Goal: Information Seeking & Learning: Check status

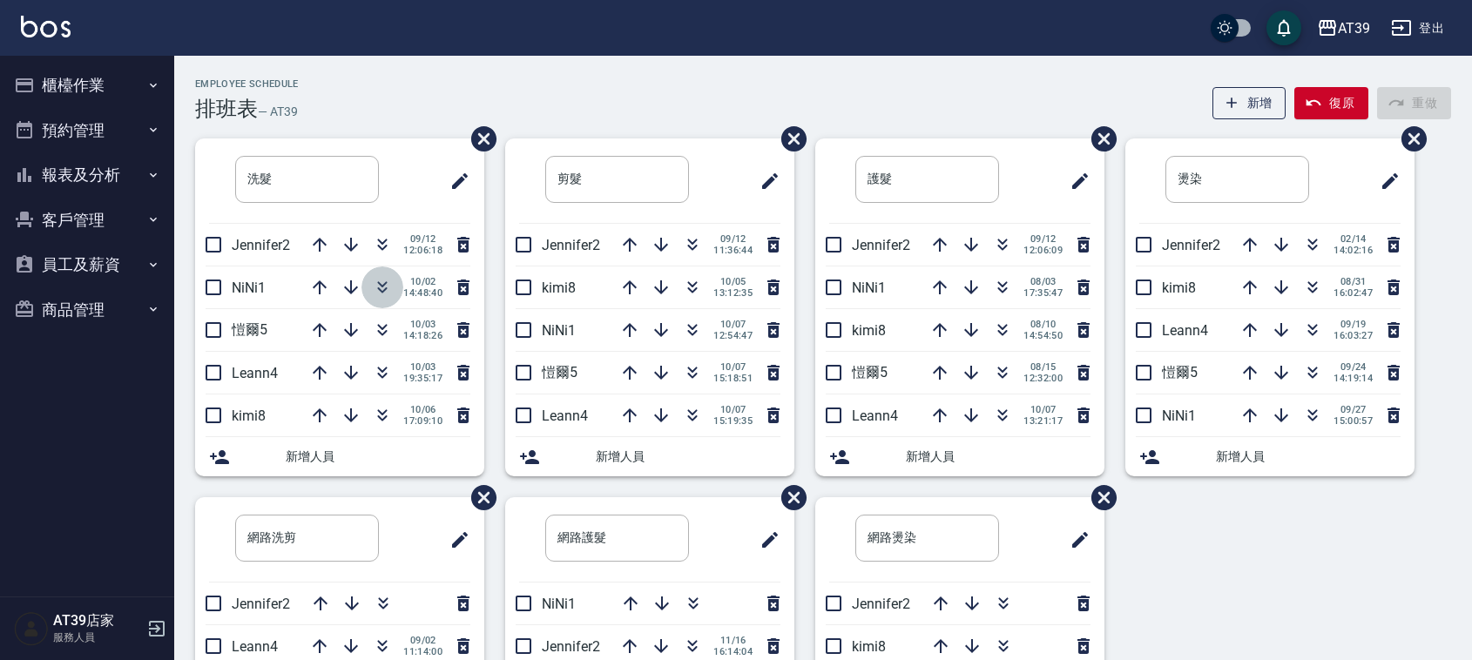
click at [376, 281] on icon "button" at bounding box center [382, 287] width 21 height 21
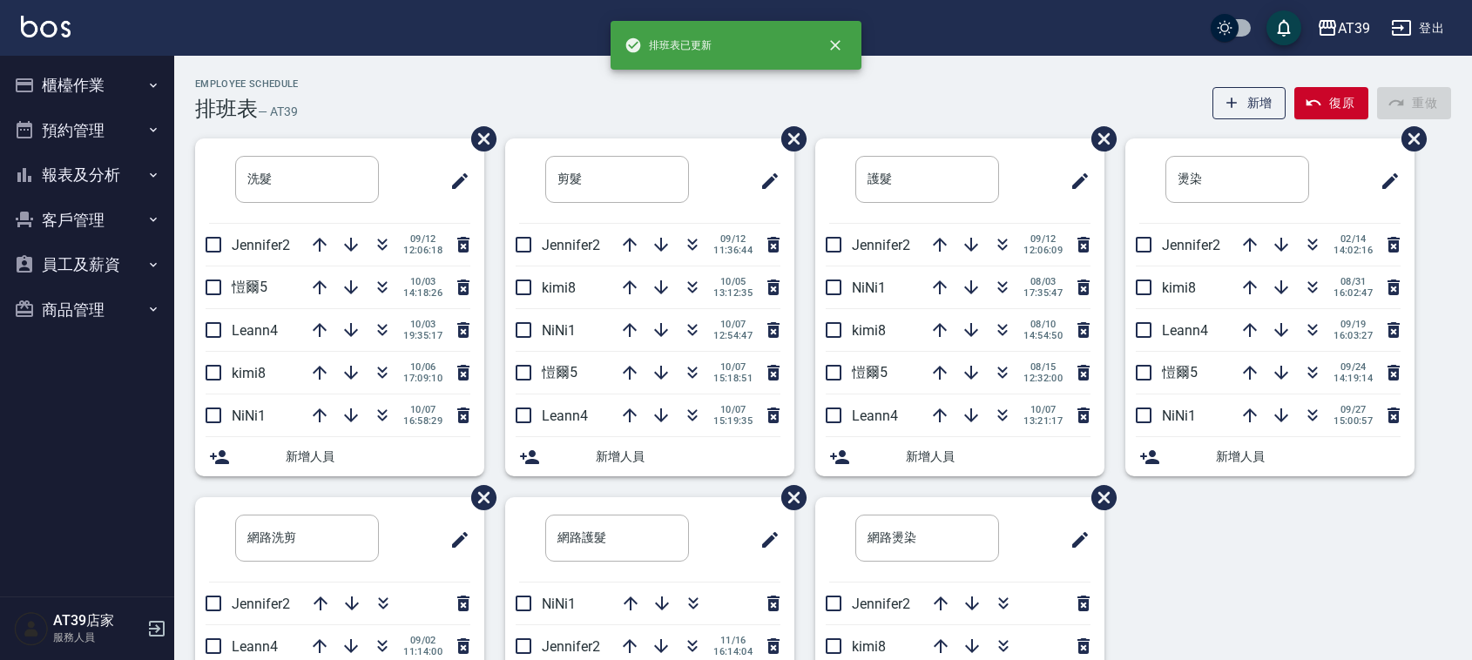
click at [340, 67] on div "Employee Schedule 排班表 — AT39 新增 復原 重做 洗髮 ​ Jennifer2 [DATE] 12:06:18 [PERSON_NA…" at bounding box center [823, 460] width 1298 height 808
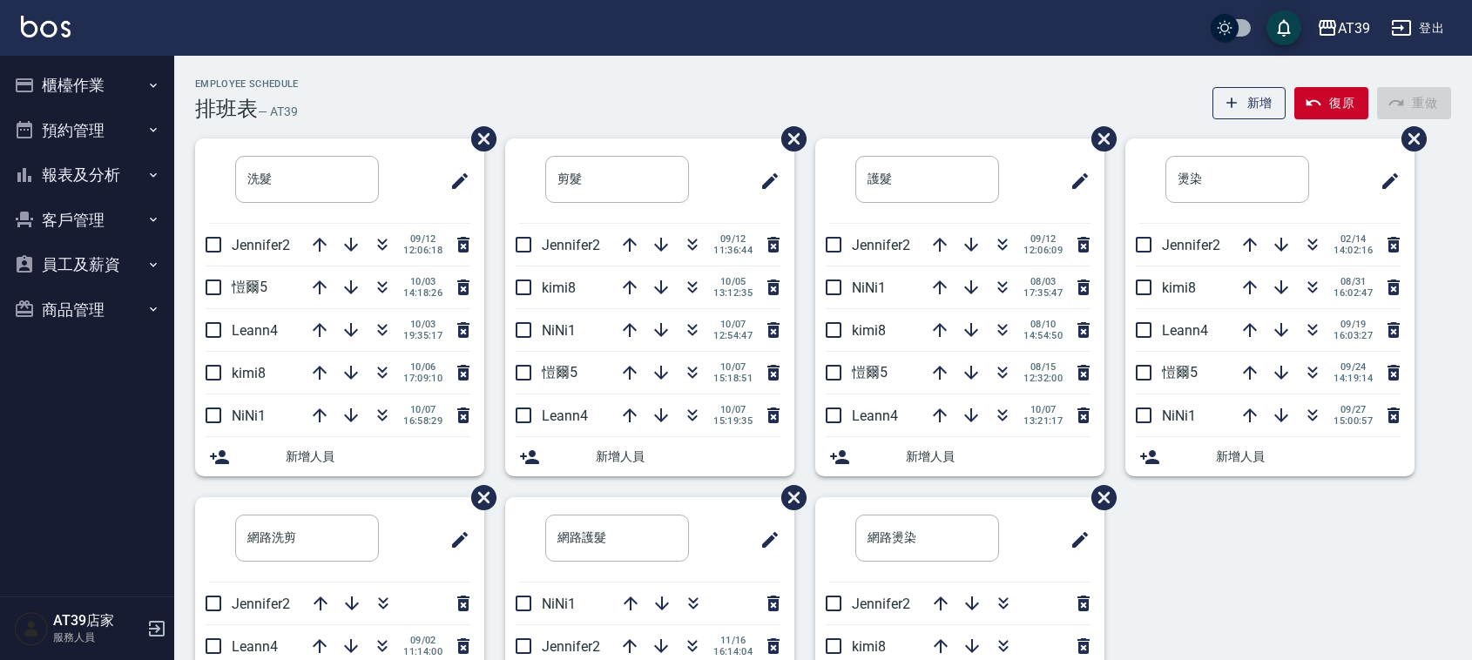
click at [340, 67] on div "Employee Schedule 排班表 — AT39 新增 復原 重做 洗髮 ​ Jennifer2 [DATE] 12:06:18 [PERSON_NA…" at bounding box center [823, 460] width 1298 height 808
click at [280, 118] on h6 "— AT39" at bounding box center [278, 112] width 40 height 18
drag, startPoint x: 335, startPoint y: 111, endPoint x: 180, endPoint y: 74, distance: 159.3
click at [180, 74] on div "Employee Schedule 排班表 — AT39 新增 復原 重做 洗髮 ​ Jennifer2 [DATE] 12:06:18 [PERSON_NA…" at bounding box center [823, 460] width 1298 height 808
click at [181, 75] on div "Employee Schedule 排班表 — AT39 新增 復原 重做 洗髮 ​ Jennifer2 [DATE] 12:06:18 [PERSON_NA…" at bounding box center [823, 460] width 1298 height 808
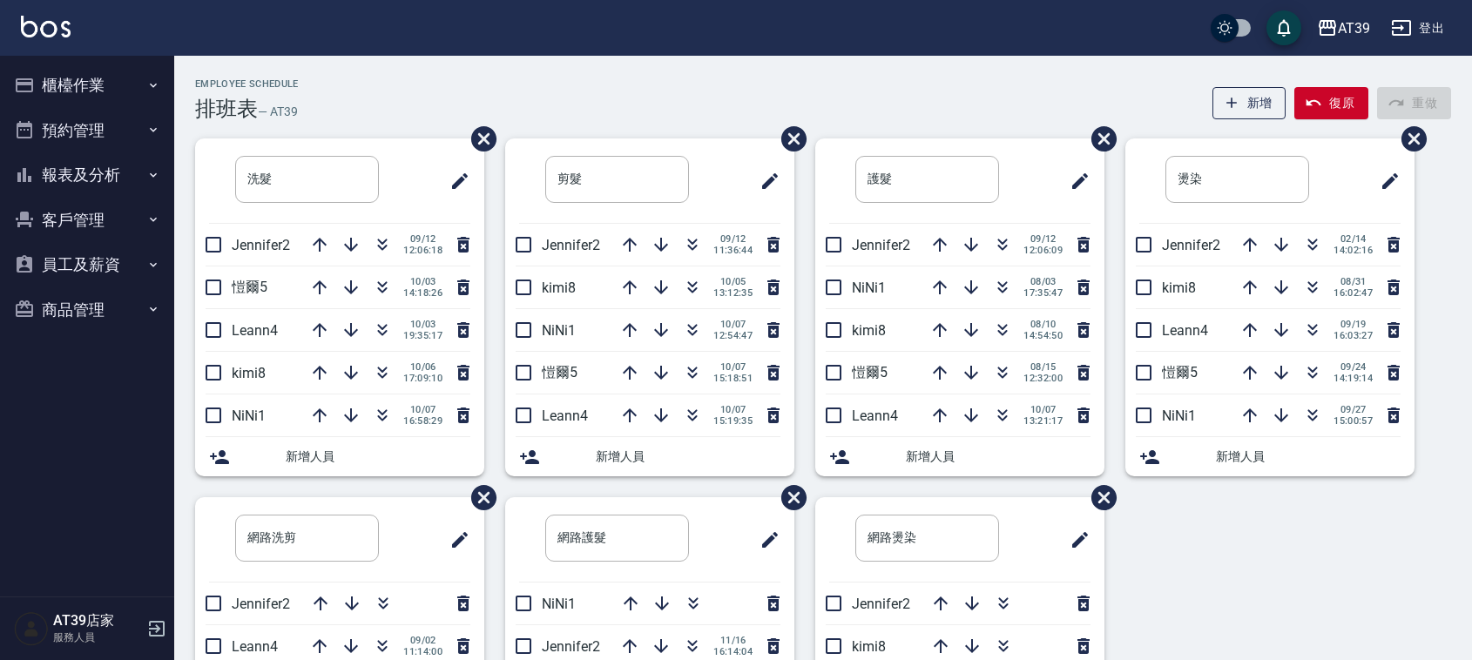
click at [186, 77] on div "Employee Schedule 排班表 — AT39 新增 復原 重做 洗髮 ​ Jennifer2 [DATE] 12:06:18 [PERSON_NA…" at bounding box center [823, 460] width 1298 height 808
click at [193, 81] on div "Employee Schedule 排班表 — AT39 新增 復原 重做 洗髮 ​ Jennifer2 [DATE] 12:06:18 [PERSON_NA…" at bounding box center [823, 467] width 1298 height 778
drag, startPoint x: 194, startPoint y: 84, endPoint x: 307, endPoint y: 114, distance: 116.4
click at [307, 114] on div "Employee Schedule 排班表 — AT39 新增 復原 重做" at bounding box center [823, 99] width 1256 height 43
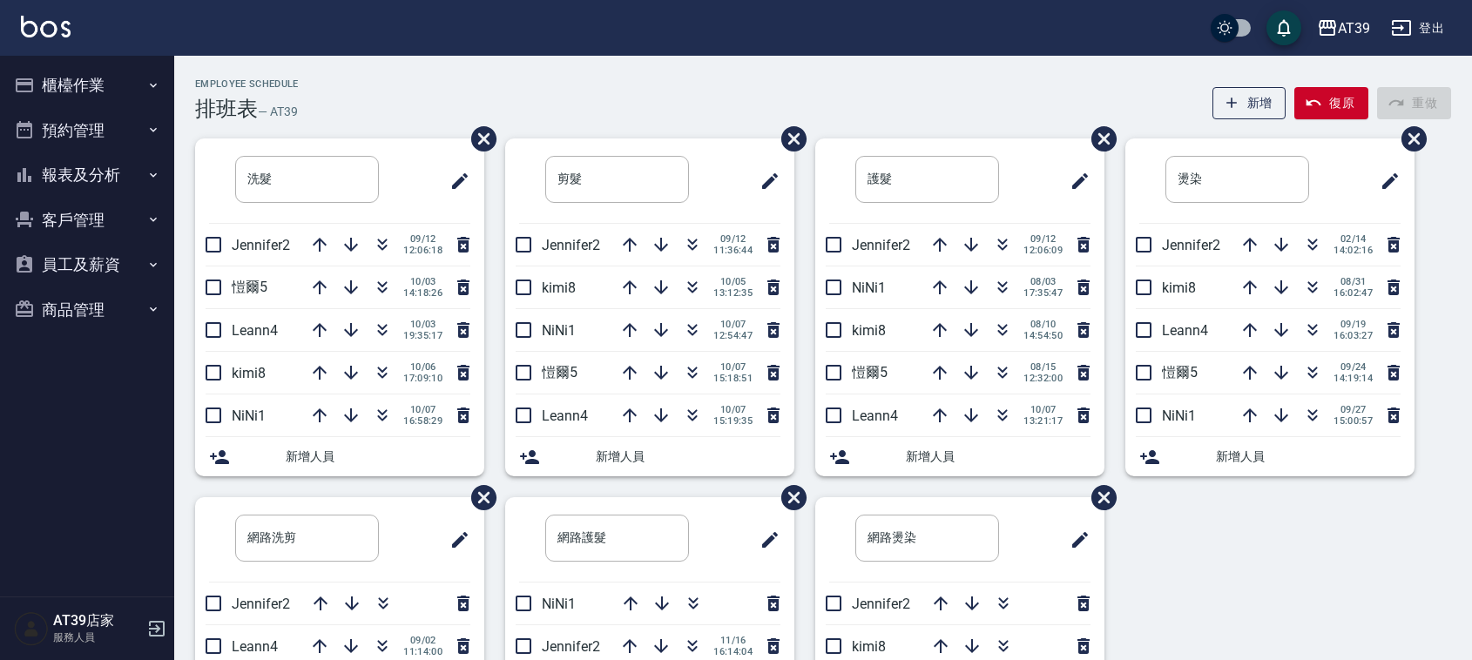
click at [538, 88] on div "Employee Schedule 排班表 — AT39 新增 復原 重做" at bounding box center [823, 99] width 1256 height 43
click at [437, 52] on div "AT39 登出" at bounding box center [736, 28] width 1472 height 56
click at [396, 281] on button "button" at bounding box center [383, 288] width 42 height 42
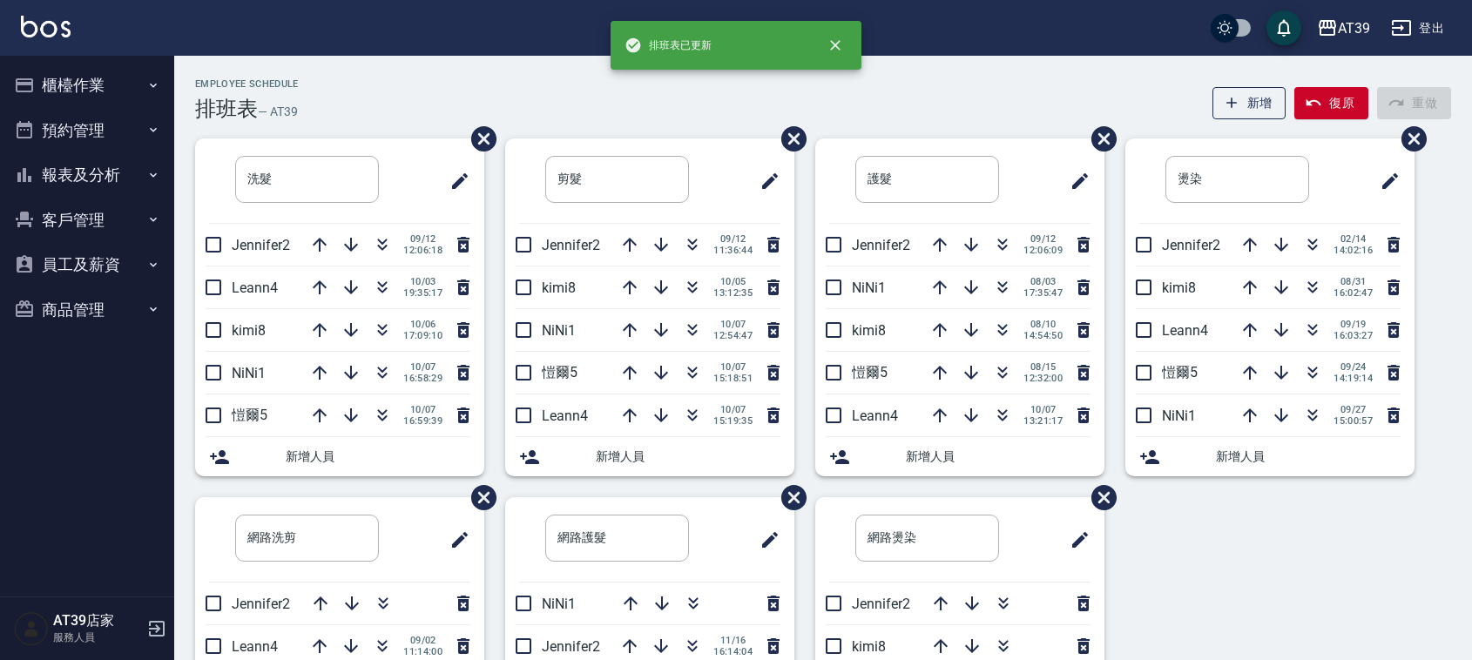
click at [346, 98] on div "Employee Schedule 排班表 — AT39 新增 復原 重做" at bounding box center [823, 99] width 1256 height 43
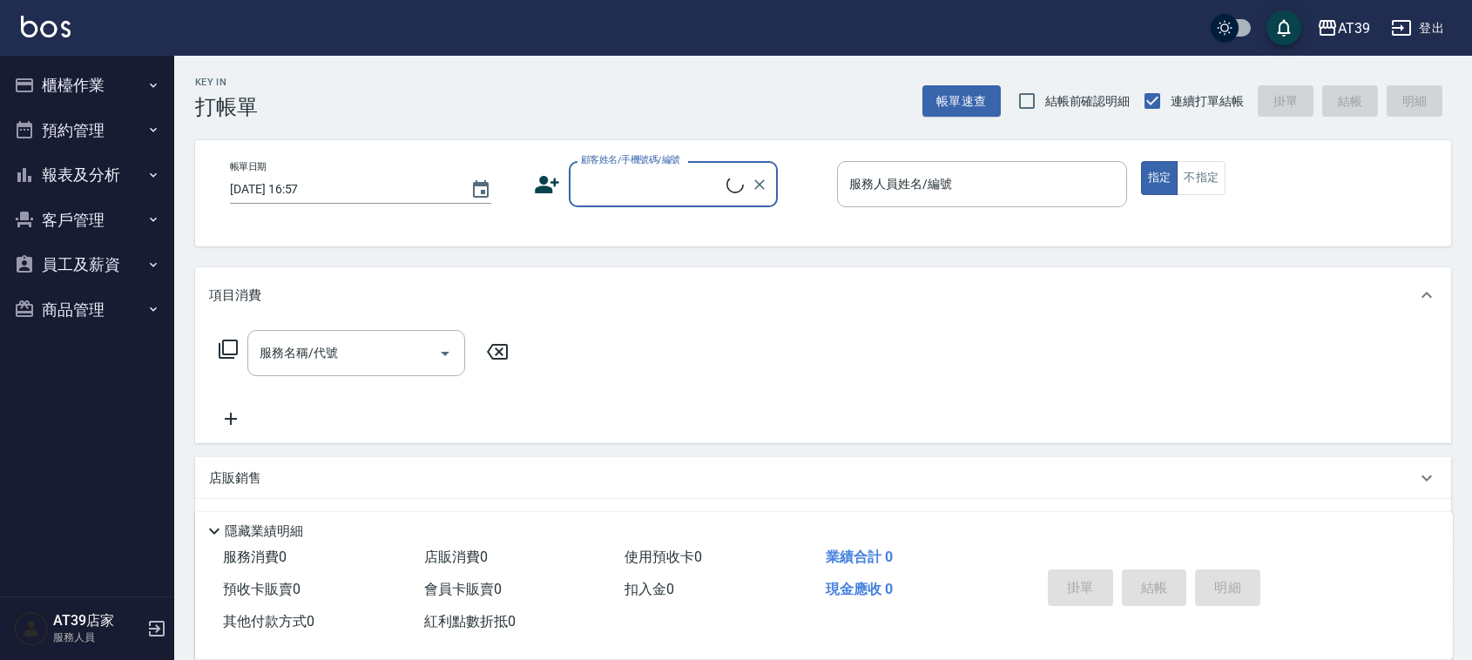
click at [80, 98] on button "櫃檯作業" at bounding box center [87, 85] width 160 height 45
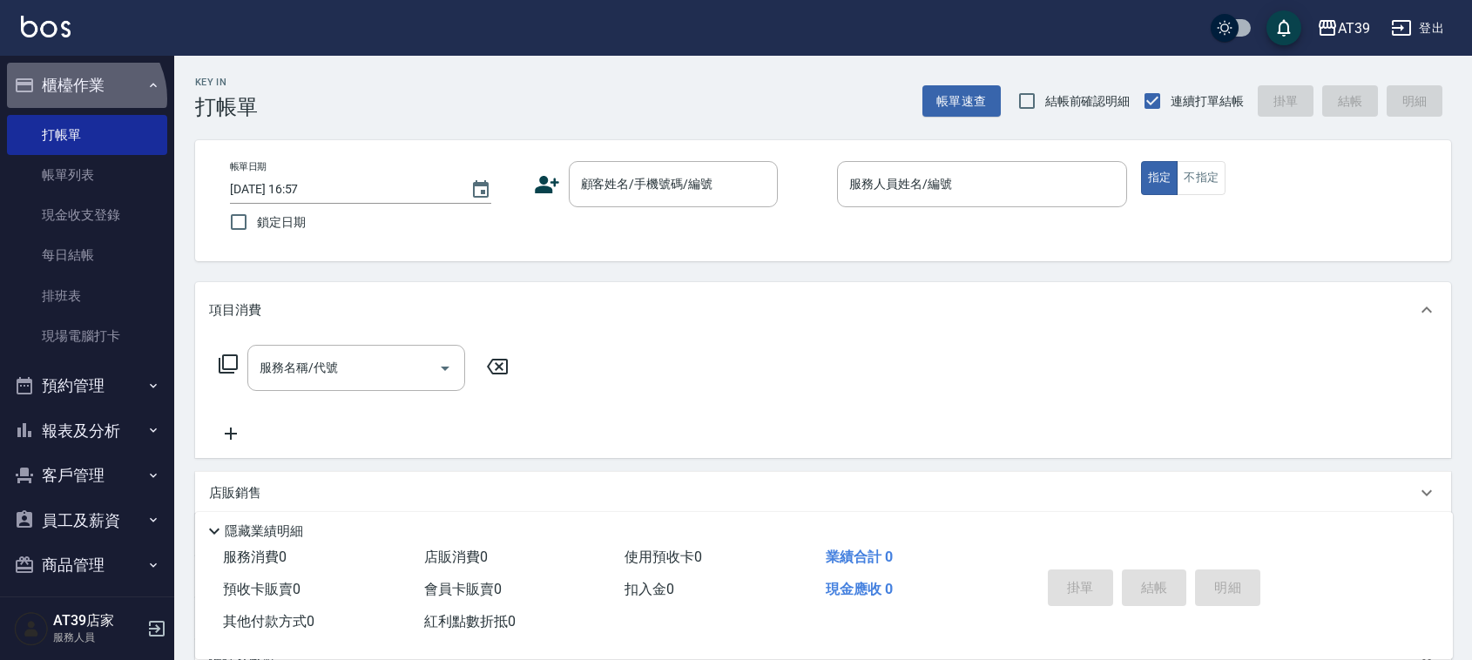
click at [80, 98] on button "櫃檯作業" at bounding box center [87, 85] width 160 height 45
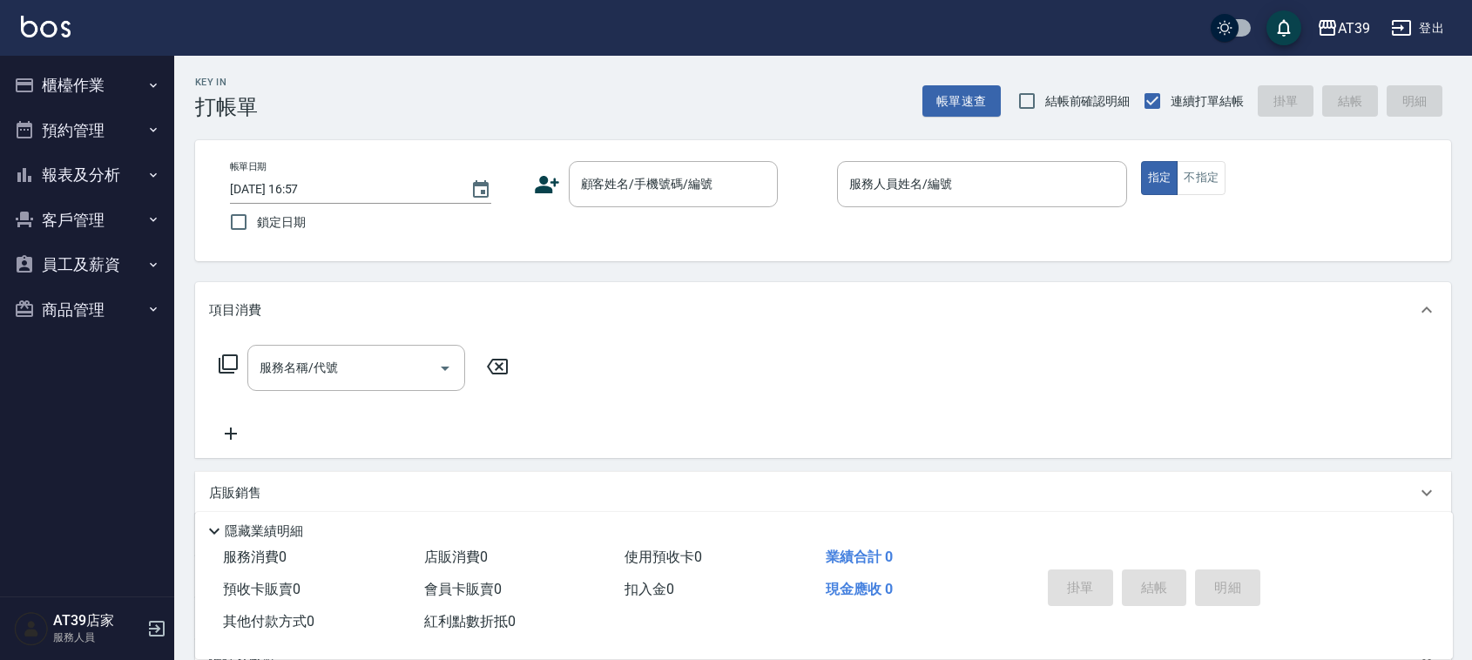
click at [98, 186] on button "報表及分析" at bounding box center [87, 174] width 160 height 45
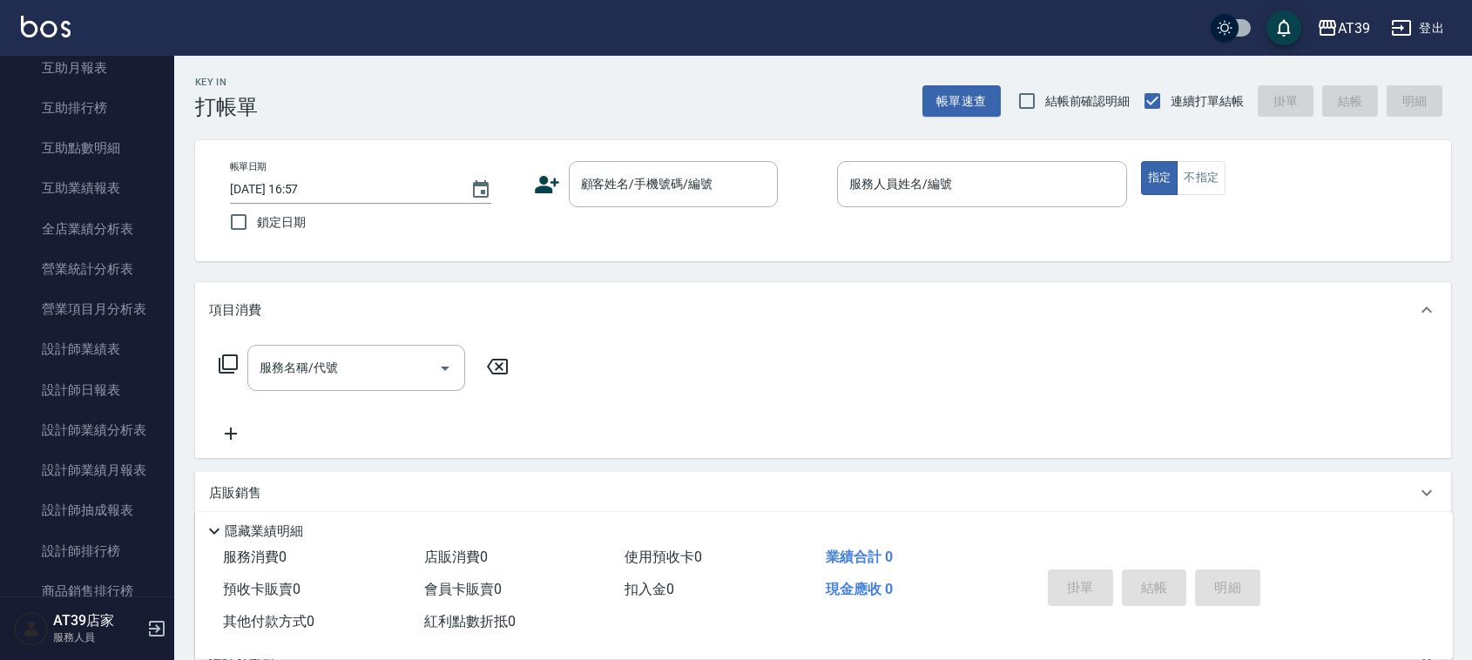
scroll to position [327, 0]
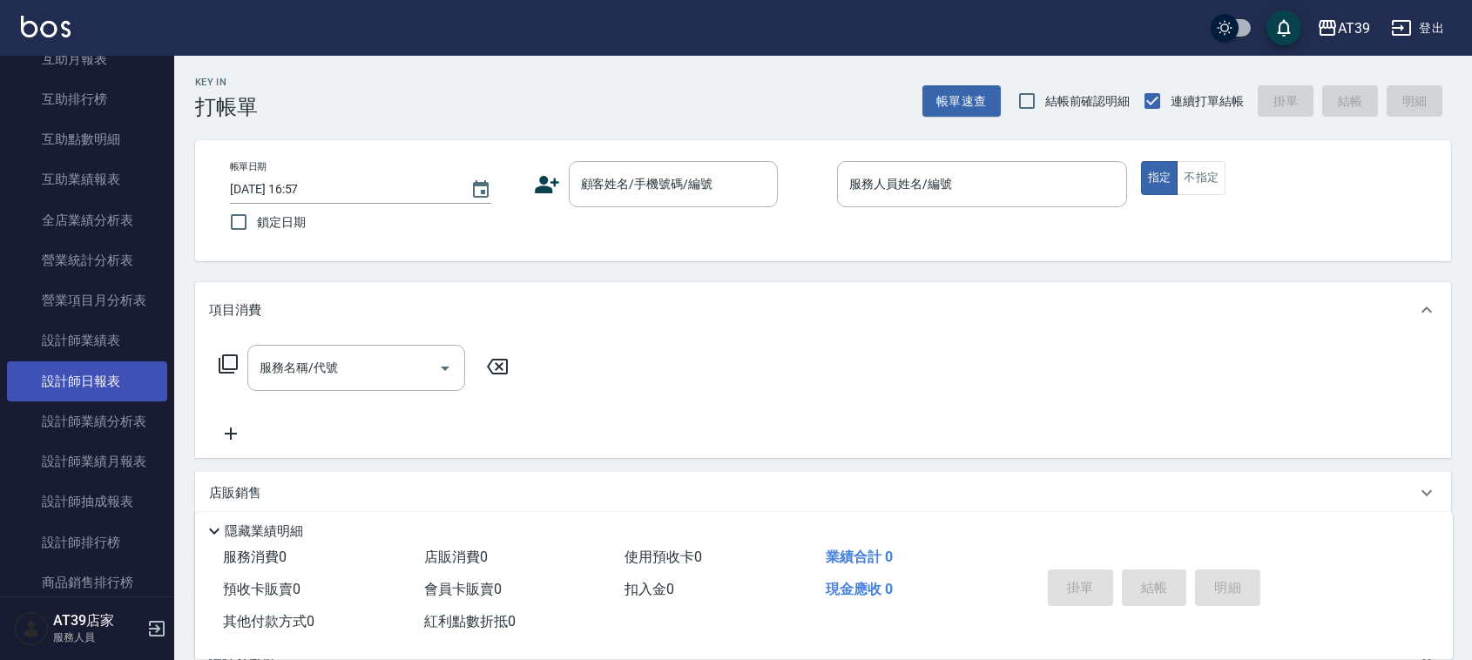
click at [124, 370] on link "設計師日報表" at bounding box center [87, 382] width 160 height 40
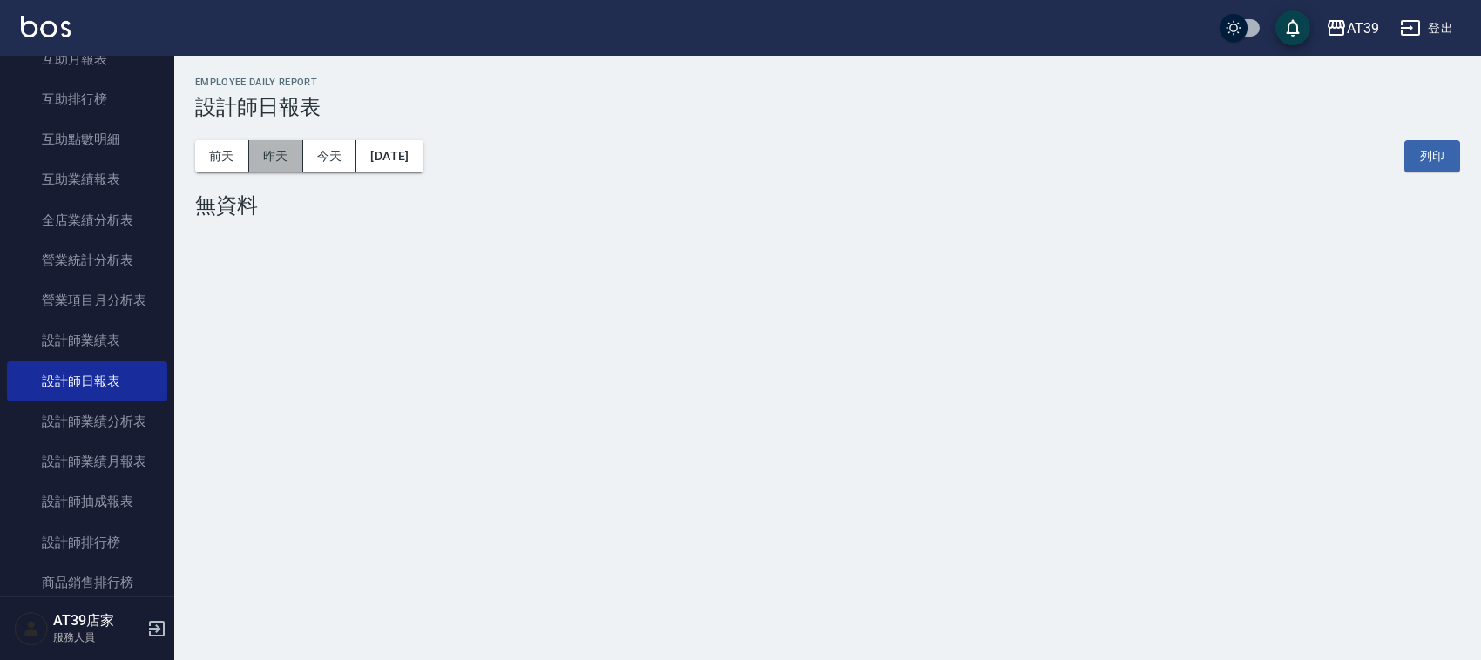
click at [281, 144] on button "昨天" at bounding box center [276, 156] width 54 height 32
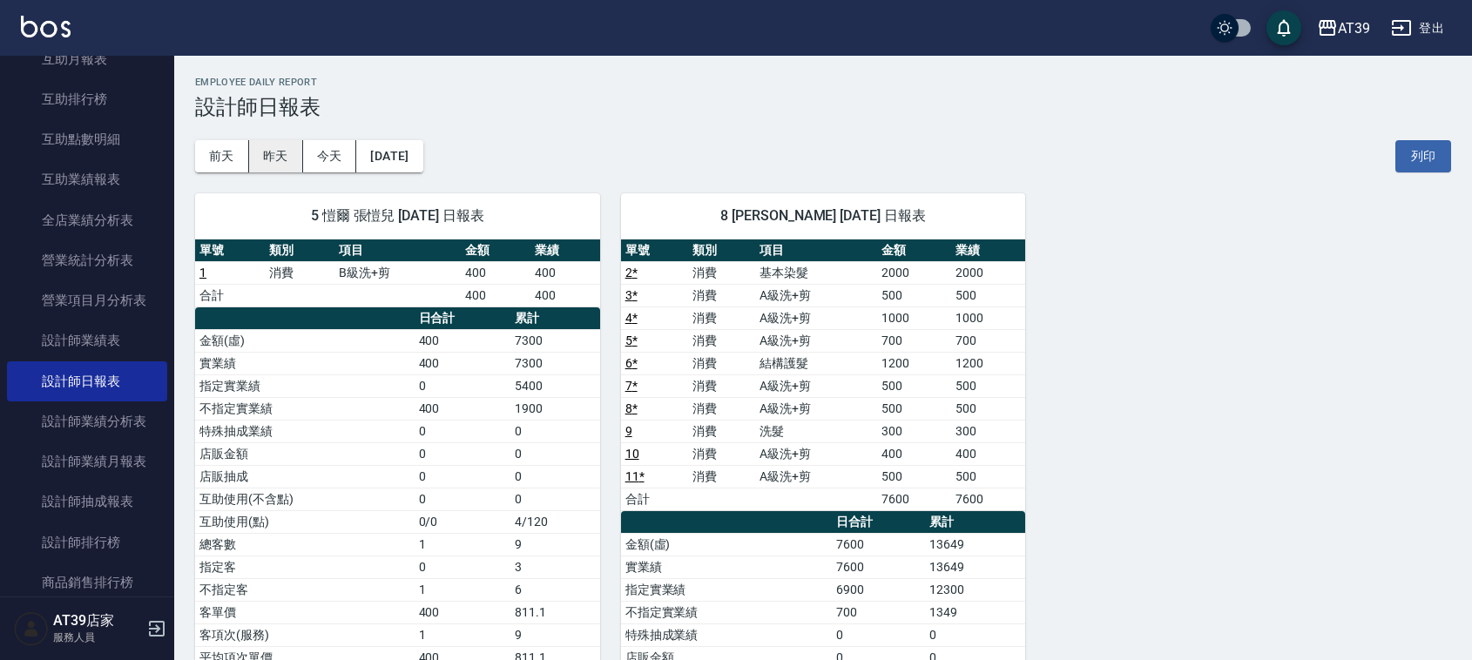
click at [281, 148] on button "昨天" at bounding box center [276, 156] width 54 height 32
drag, startPoint x: 240, startPoint y: 280, endPoint x: 558, endPoint y: 287, distance: 318.9
click at [558, 287] on tbody "1 消費 B級洗+剪 400 400 合計 400 400" at bounding box center [397, 283] width 405 height 45
click at [558, 287] on td "400" at bounding box center [566, 295] width 70 height 23
click at [560, 283] on td "400" at bounding box center [566, 272] width 70 height 23
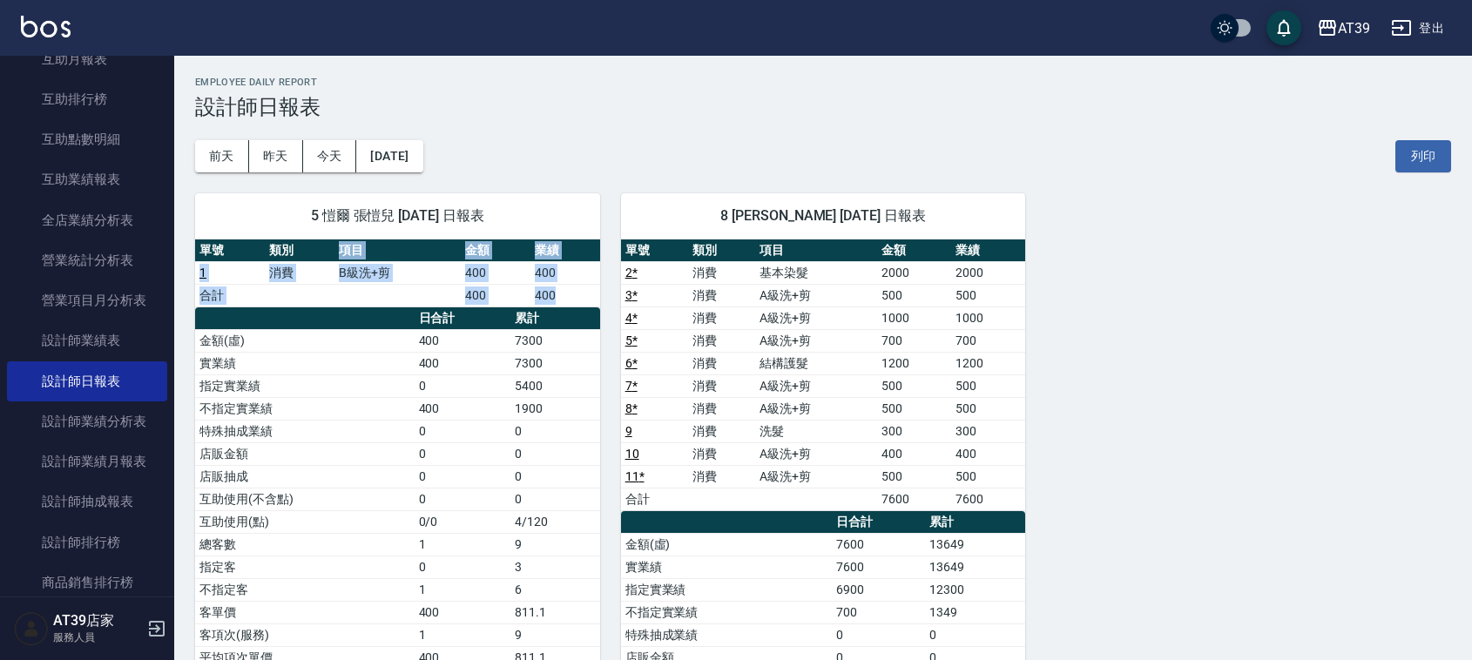
drag, startPoint x: 560, startPoint y: 284, endPoint x: 293, endPoint y: 259, distance: 268.6
click at [293, 259] on table "單號 類別 項目 金額 業績 1 消費 B級洗+剪 400 400 合計 400 400" at bounding box center [397, 274] width 405 height 68
click at [292, 259] on th "類別" at bounding box center [300, 251] width 70 height 23
drag, startPoint x: 255, startPoint y: 207, endPoint x: 390, endPoint y: 314, distance: 172.4
click at [390, 314] on div "5 愷爾 張愷兒 10/06/2025 日報表 單號 類別 項目 金額 業績 1 消費 B級洗+剪 400 400 合計 400 400 日合計 累計 金額(…" at bounding box center [397, 441] width 405 height 497
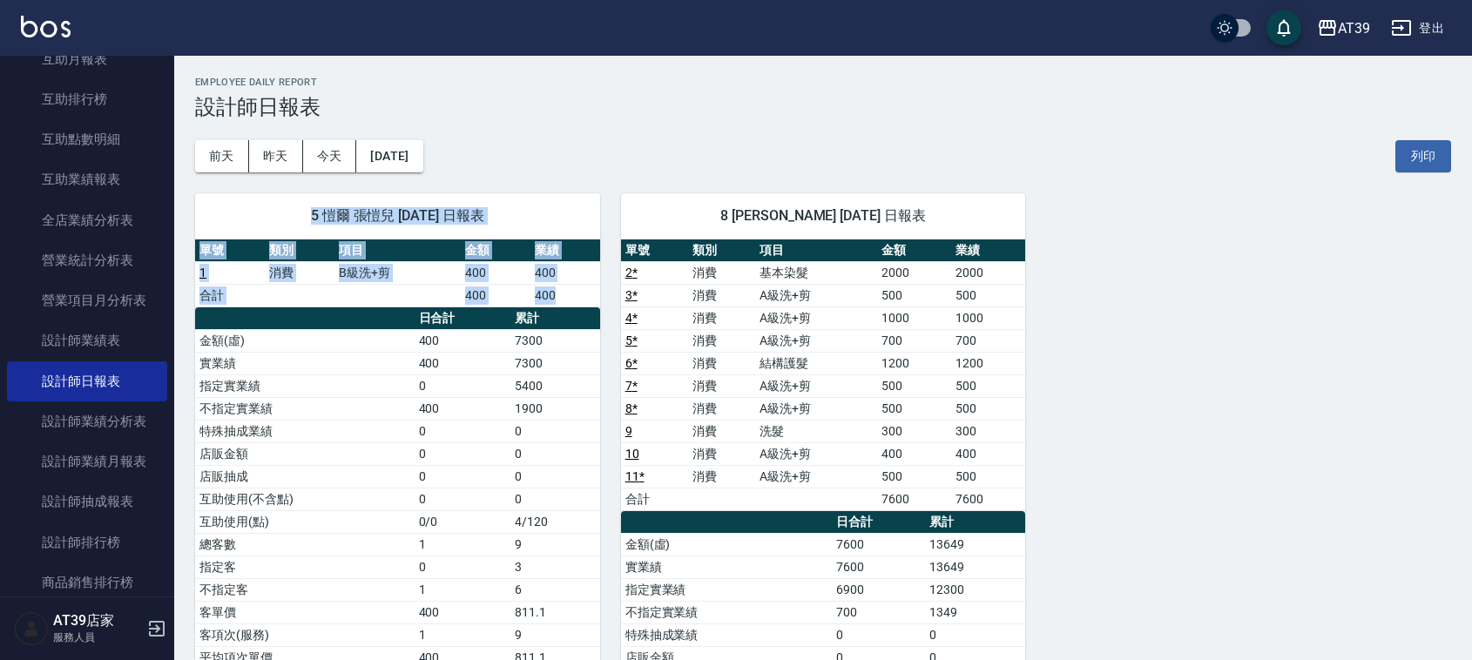
click at [390, 314] on th "a dense table" at bounding box center [305, 319] width 220 height 23
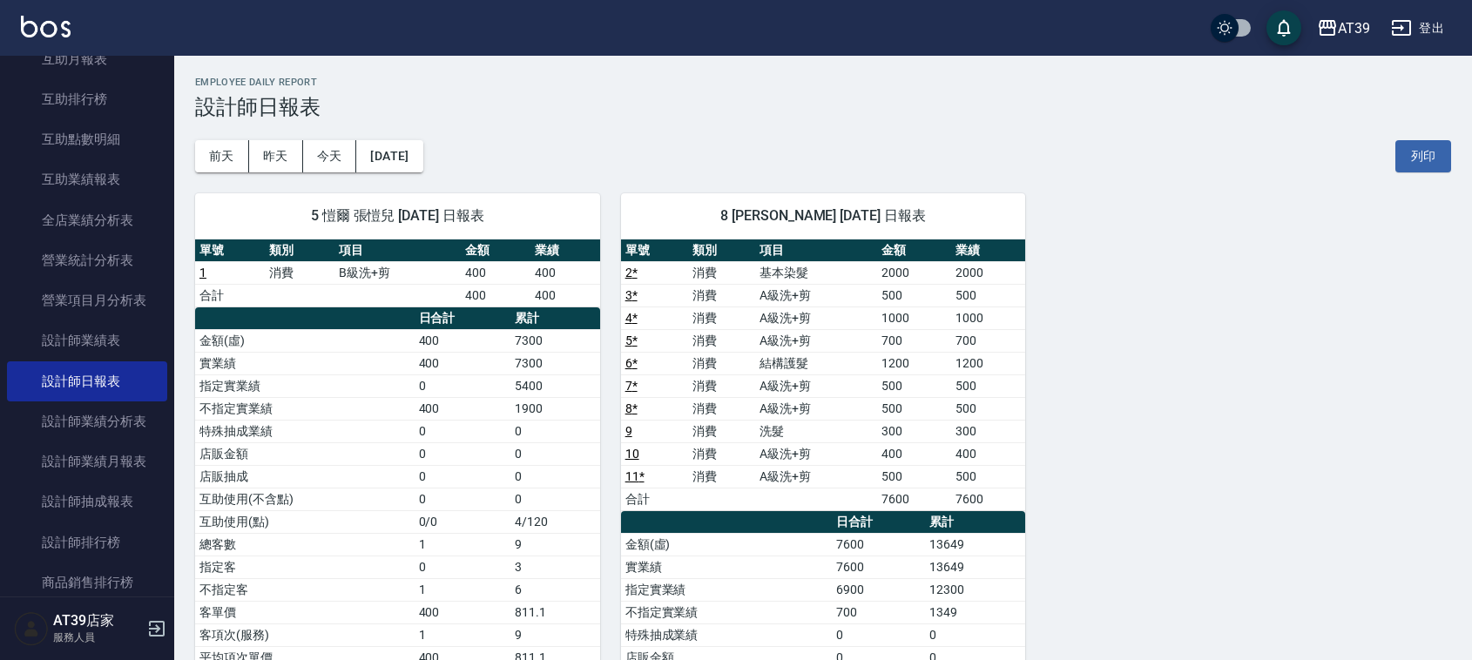
click at [390, 314] on th "a dense table" at bounding box center [305, 319] width 220 height 23
drag, startPoint x: 751, startPoint y: 442, endPoint x: 973, endPoint y: 442, distance: 222.1
click at [973, 442] on tr "9 消費 洗髮 300 300" at bounding box center [823, 431] width 405 height 23
click at [973, 442] on td "300" at bounding box center [988, 431] width 74 height 23
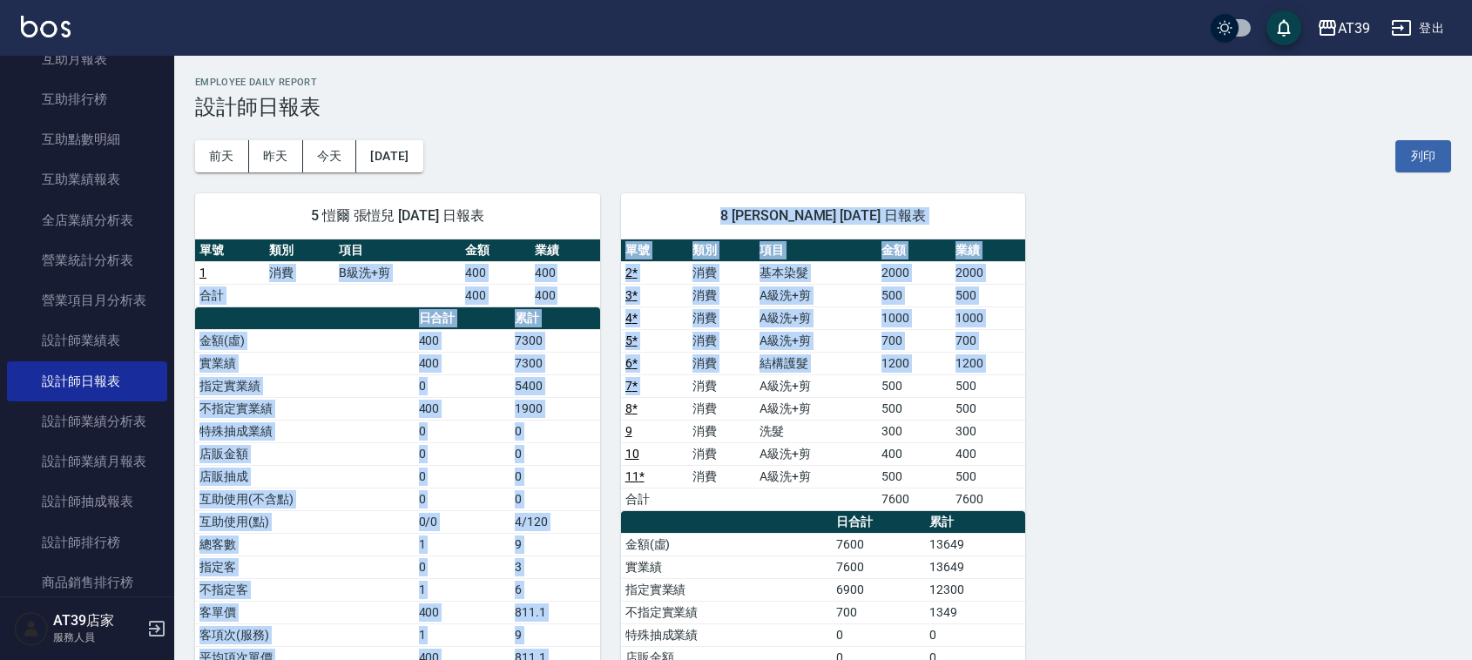
drag, startPoint x: 247, startPoint y: 279, endPoint x: 649, endPoint y: 351, distance: 408.9
click at [684, 377] on div "5 愷爾 張愷兒 10/06/2025 日報表 單號 類別 項目 金額 業績 1 消費 B級洗+剪 400 400 合計 400 400 日合計 累計 金額(…" at bounding box center [812, 533] width 1277 height 722
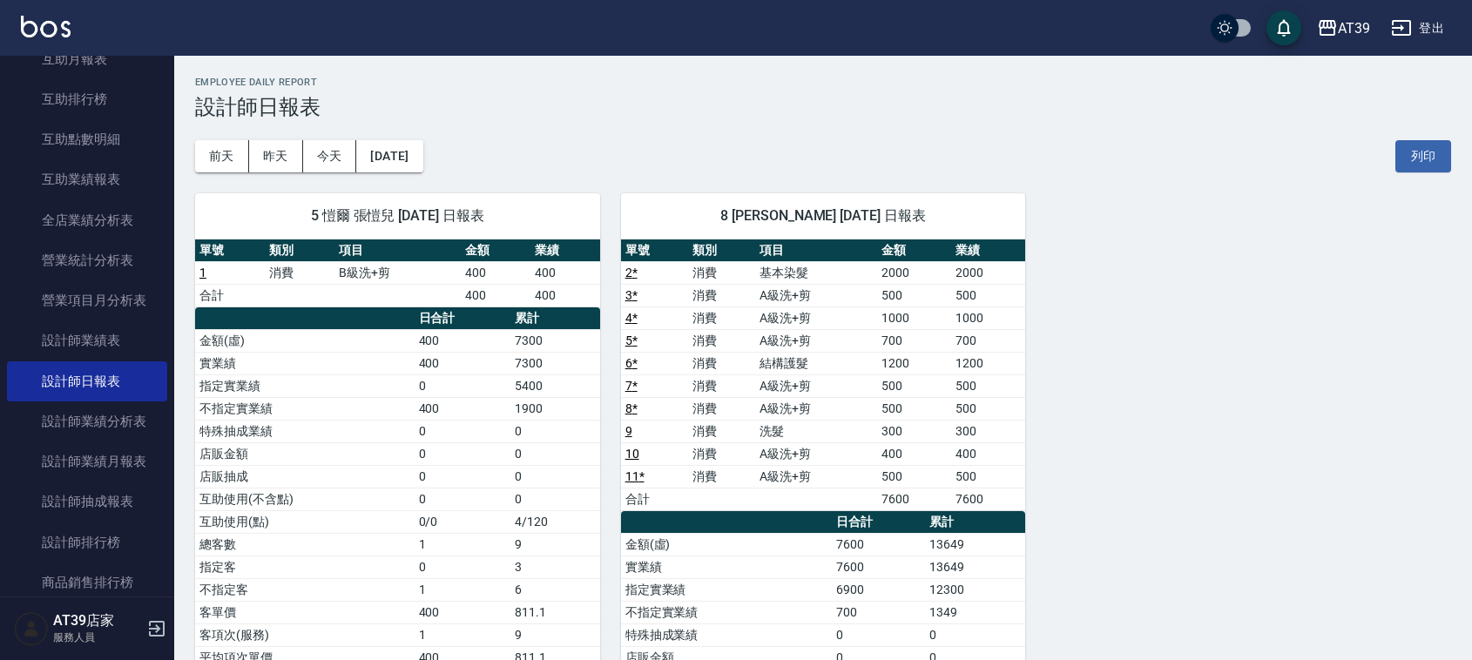
click at [511, 251] on th "金額" at bounding box center [496, 251] width 70 height 23
